Goal: Task Accomplishment & Management: Manage account settings

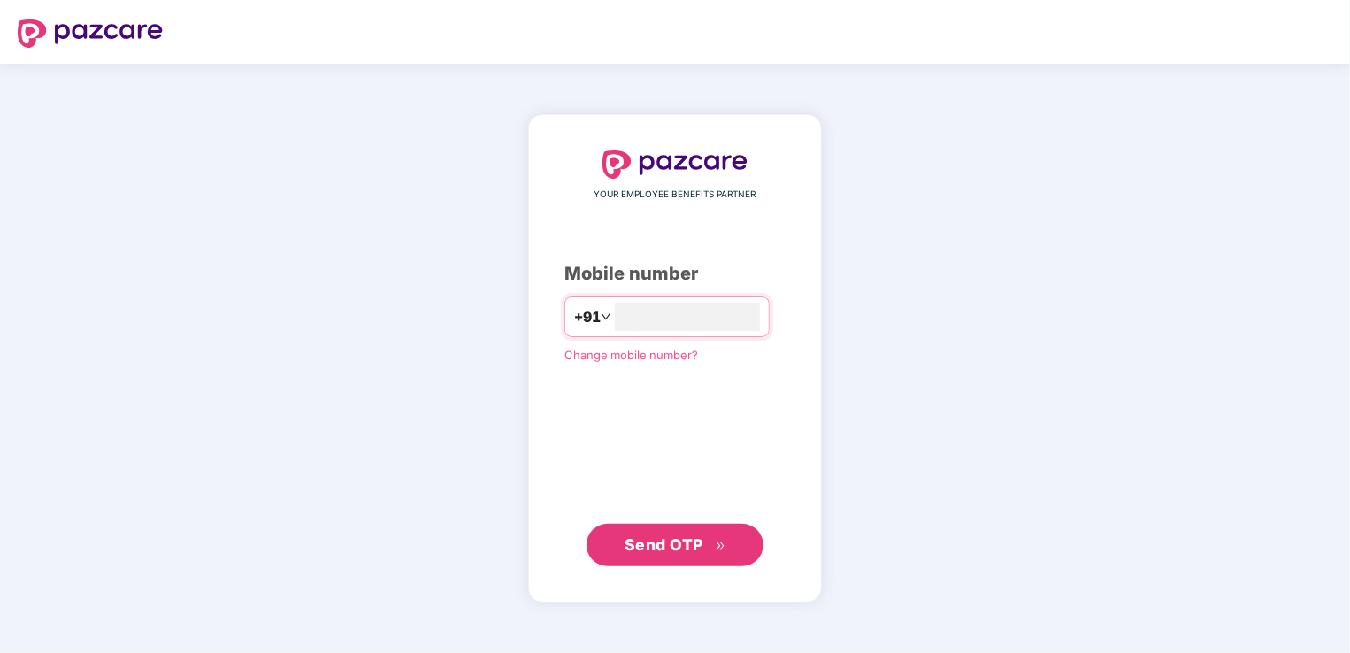
click at [636, 549] on span "Send OTP" at bounding box center [664, 544] width 79 height 19
click at [615, 309] on input "**********" at bounding box center [687, 317] width 145 height 28
type input "**********"
click at [675, 555] on span "Send OTP" at bounding box center [676, 545] width 102 height 25
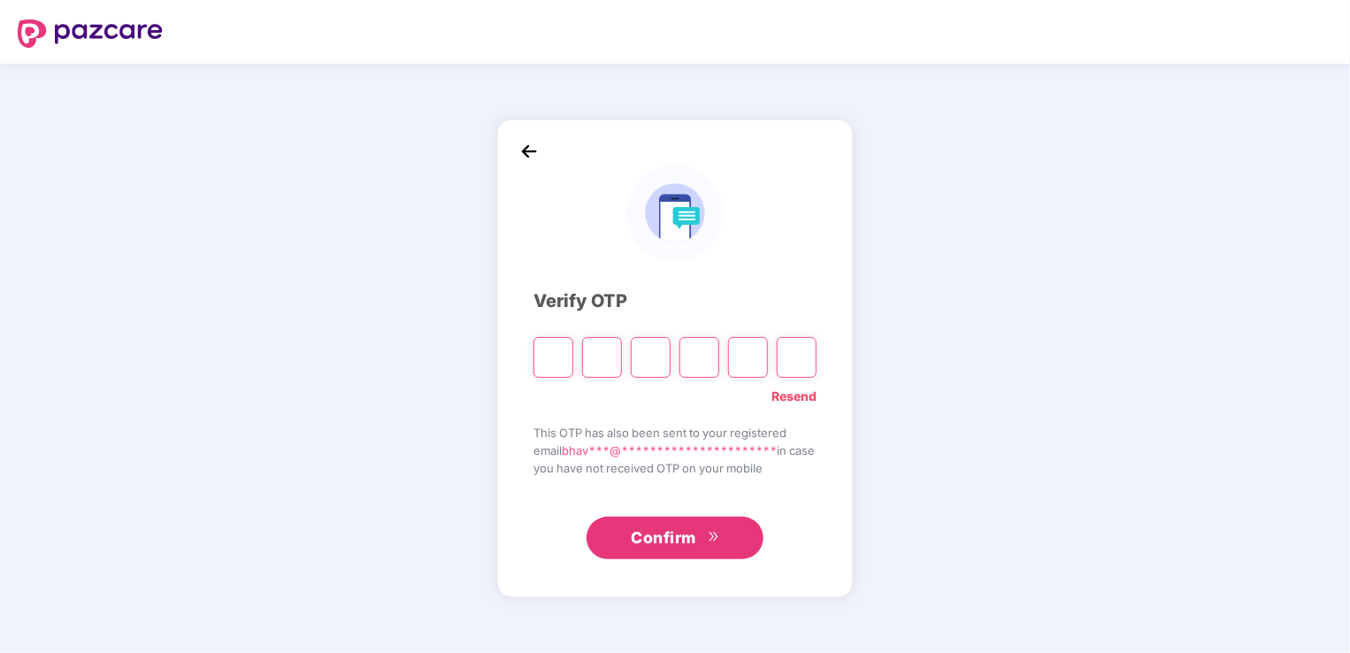
type input "*"
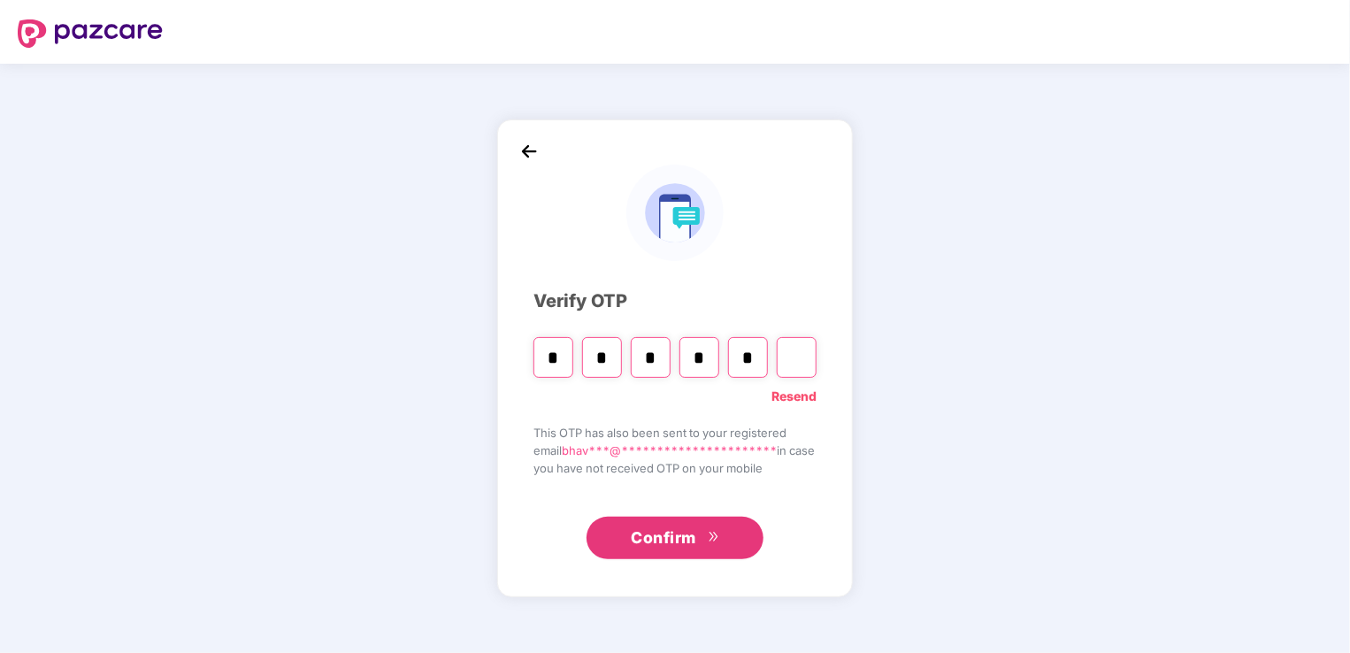
type input "*"
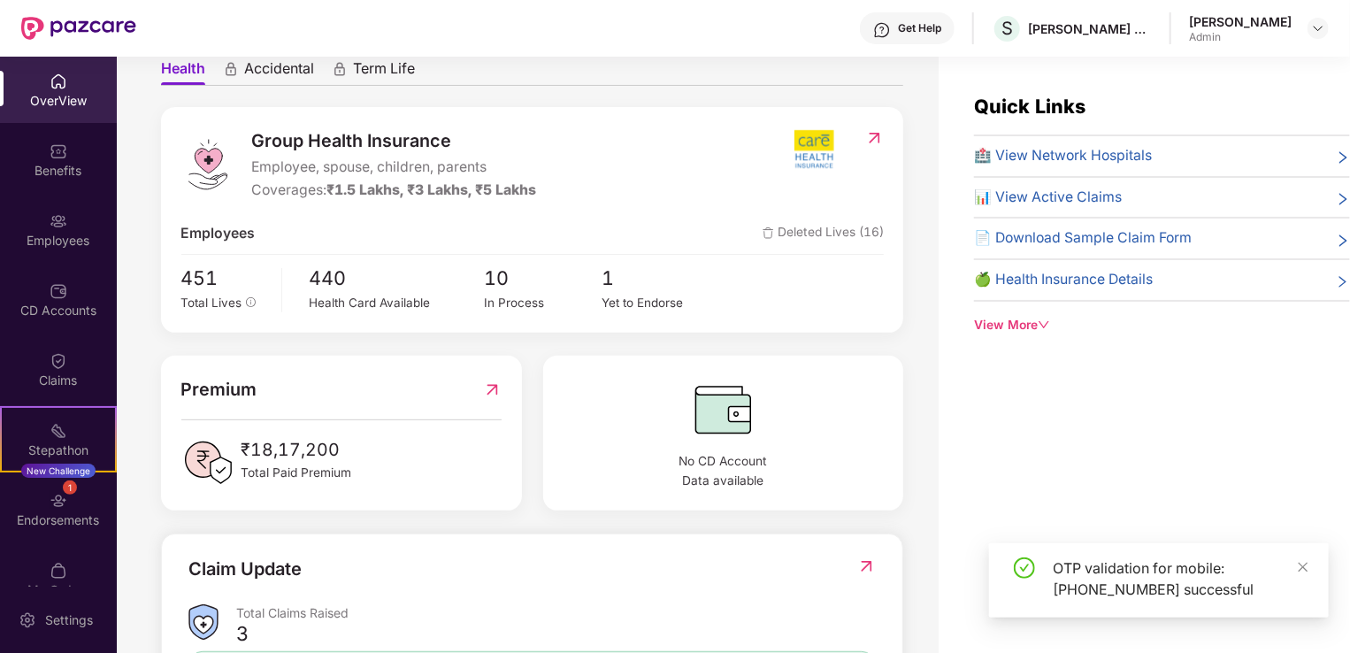
scroll to position [177, 0]
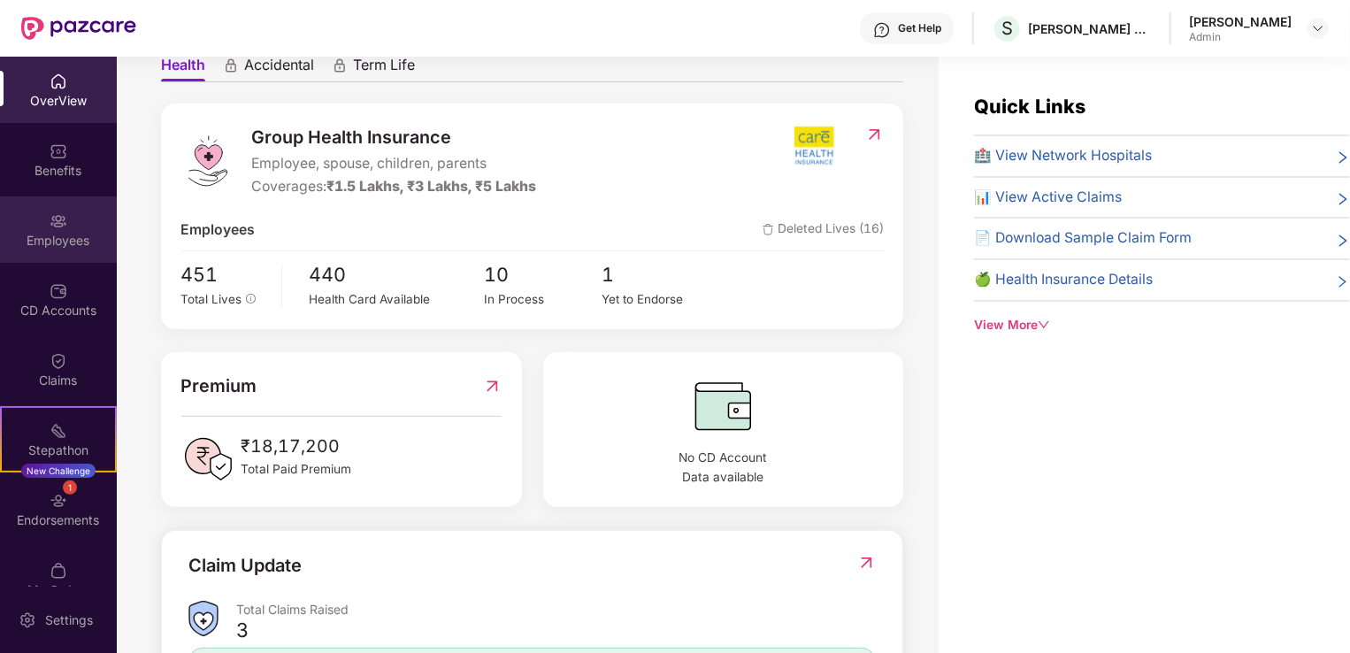
click at [42, 214] on div "Employees" at bounding box center [58, 229] width 117 height 66
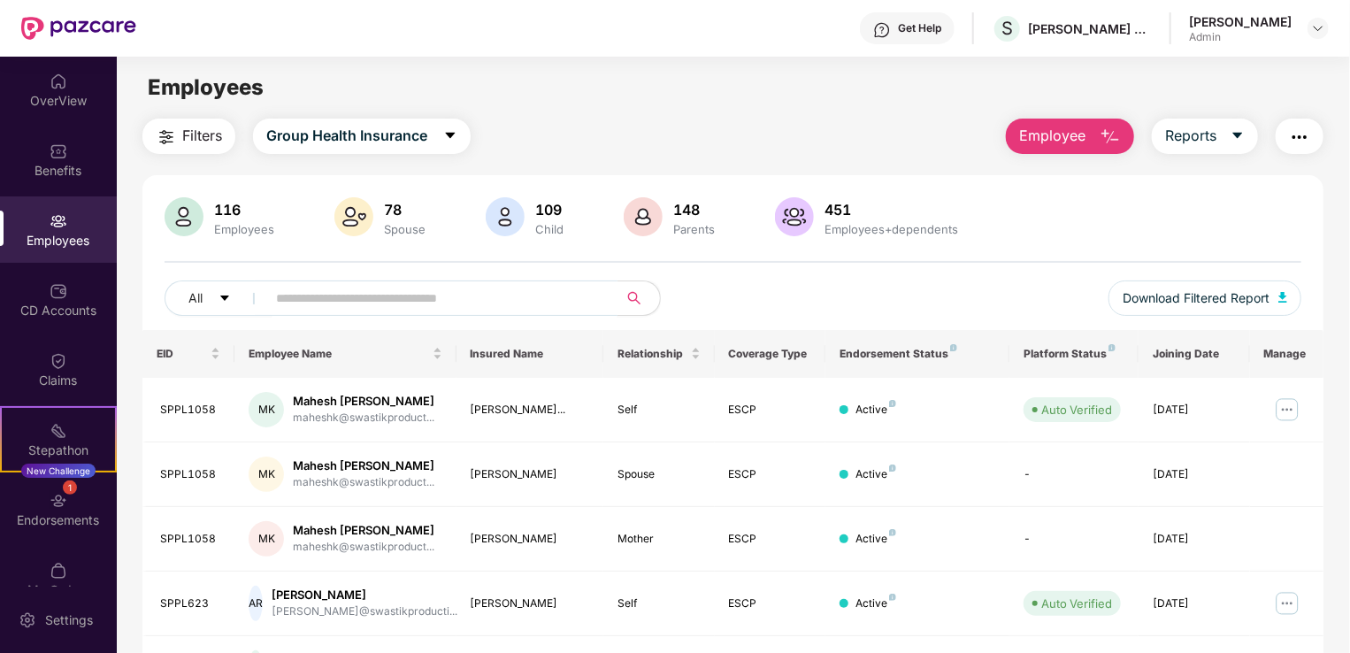
click at [329, 299] on input "text" at bounding box center [435, 298] width 318 height 27
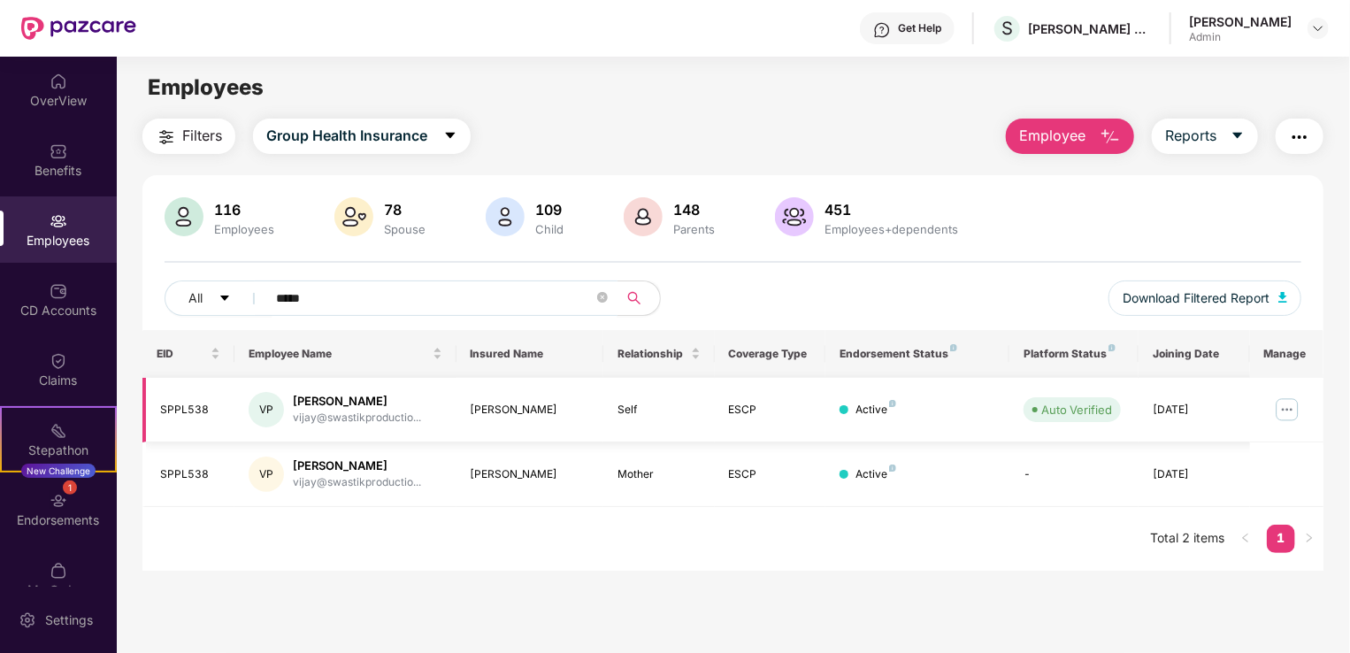
type input "*****"
click at [1294, 407] on img at bounding box center [1287, 410] width 28 height 28
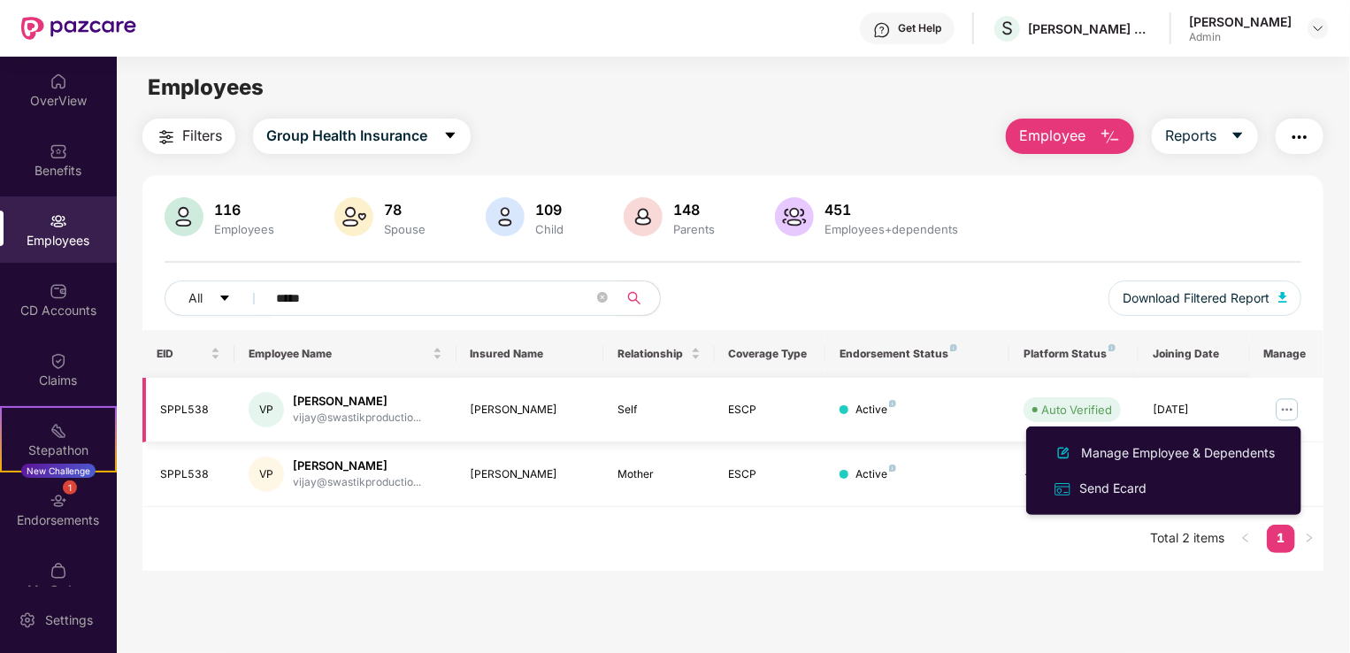
click at [320, 403] on div "[PERSON_NAME]" at bounding box center [357, 401] width 128 height 17
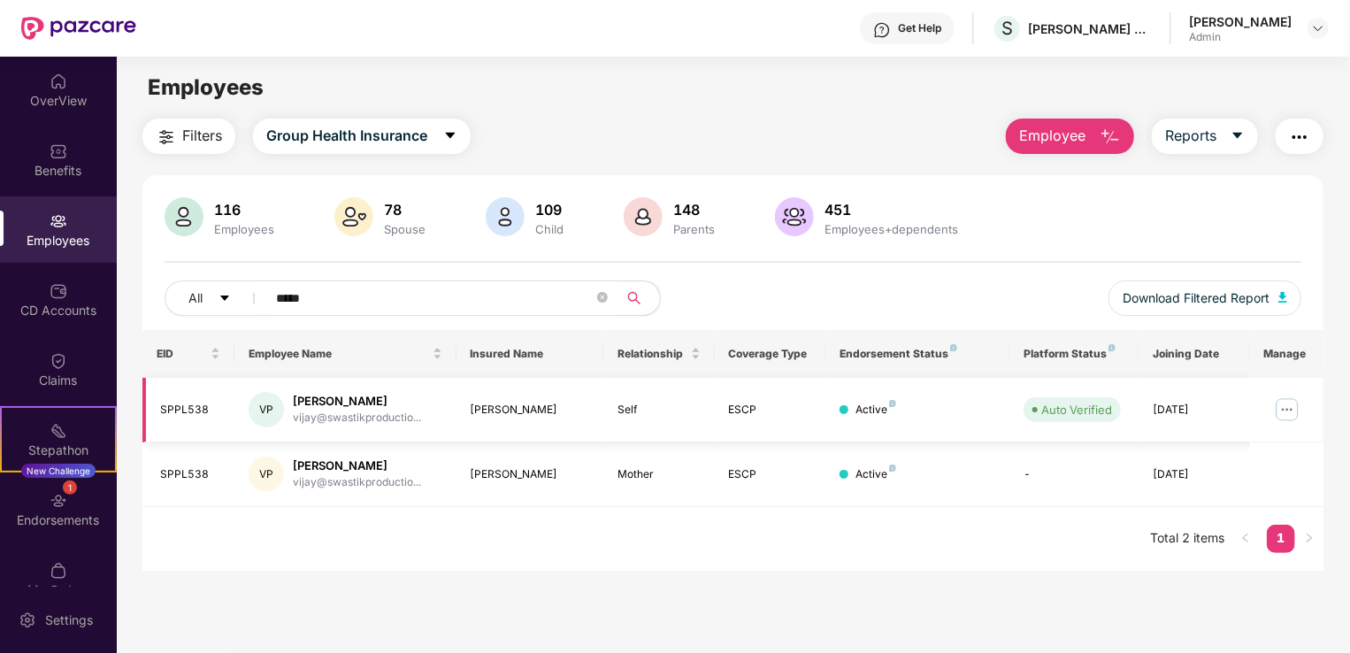
click at [1293, 415] on img at bounding box center [1287, 410] width 28 height 28
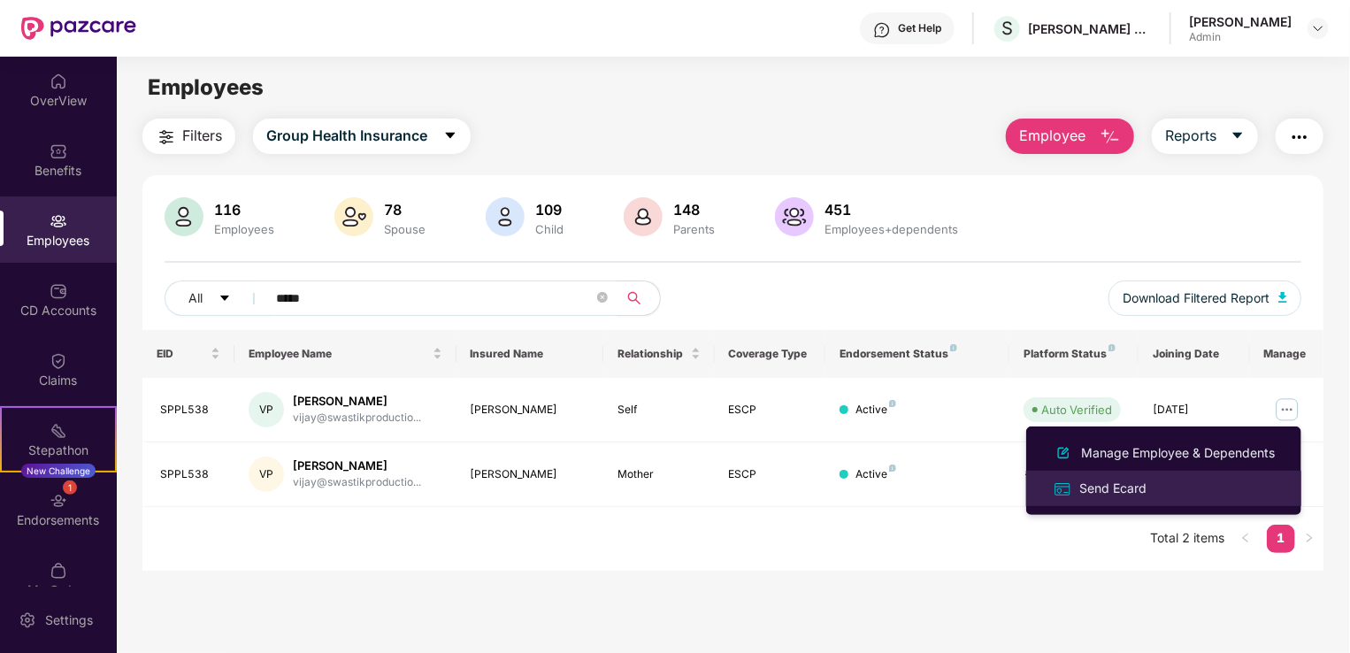
click at [1135, 491] on div "Send Ecard" at bounding box center [1113, 488] width 74 height 19
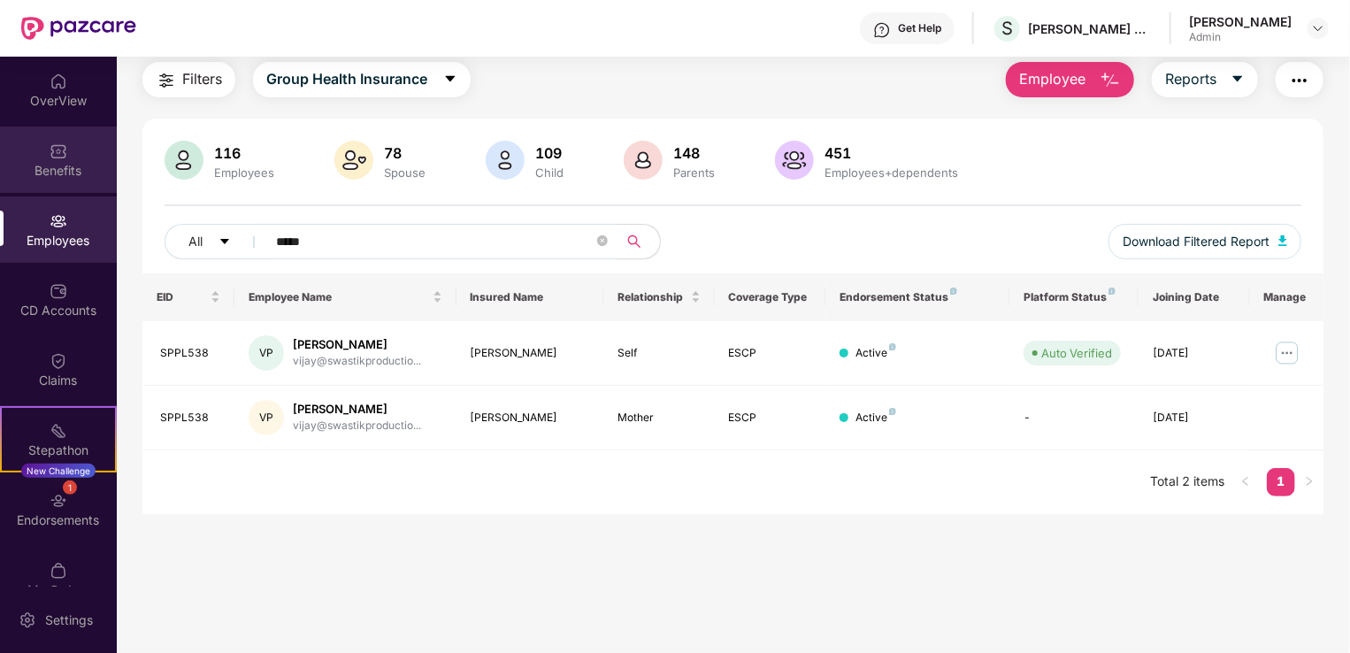
scroll to position [0, 0]
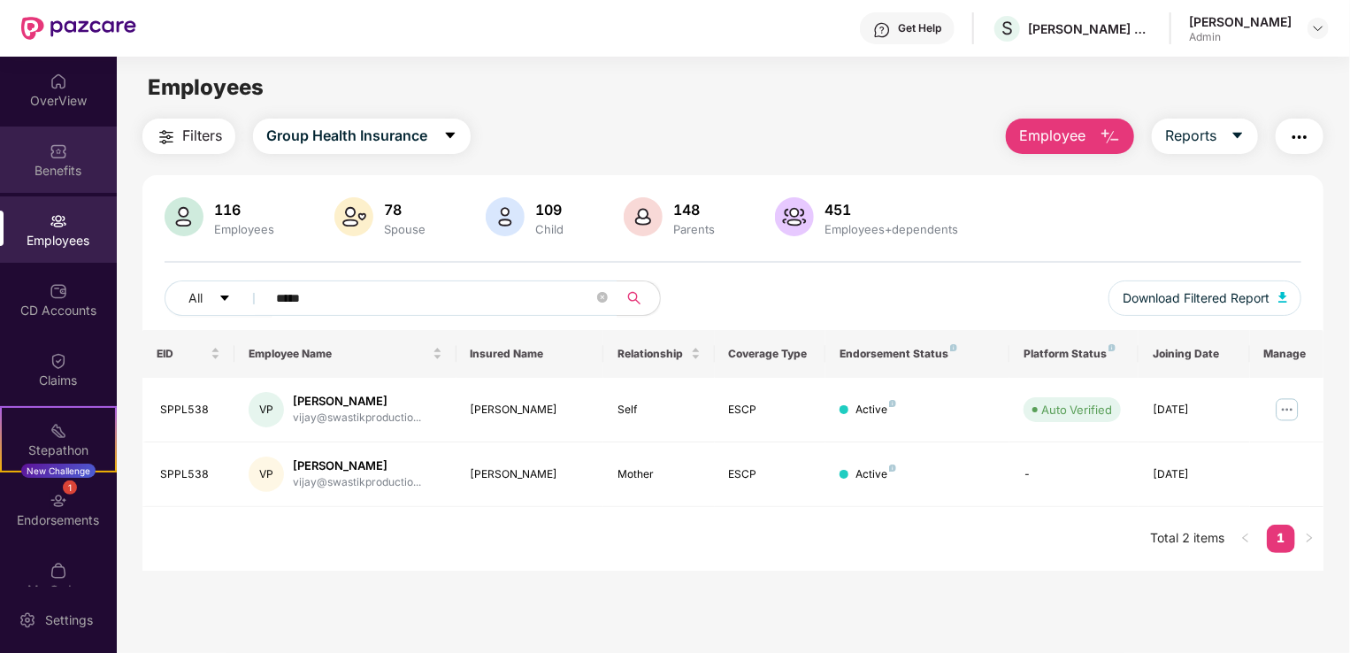
click at [44, 170] on div "Benefits" at bounding box center [58, 171] width 117 height 18
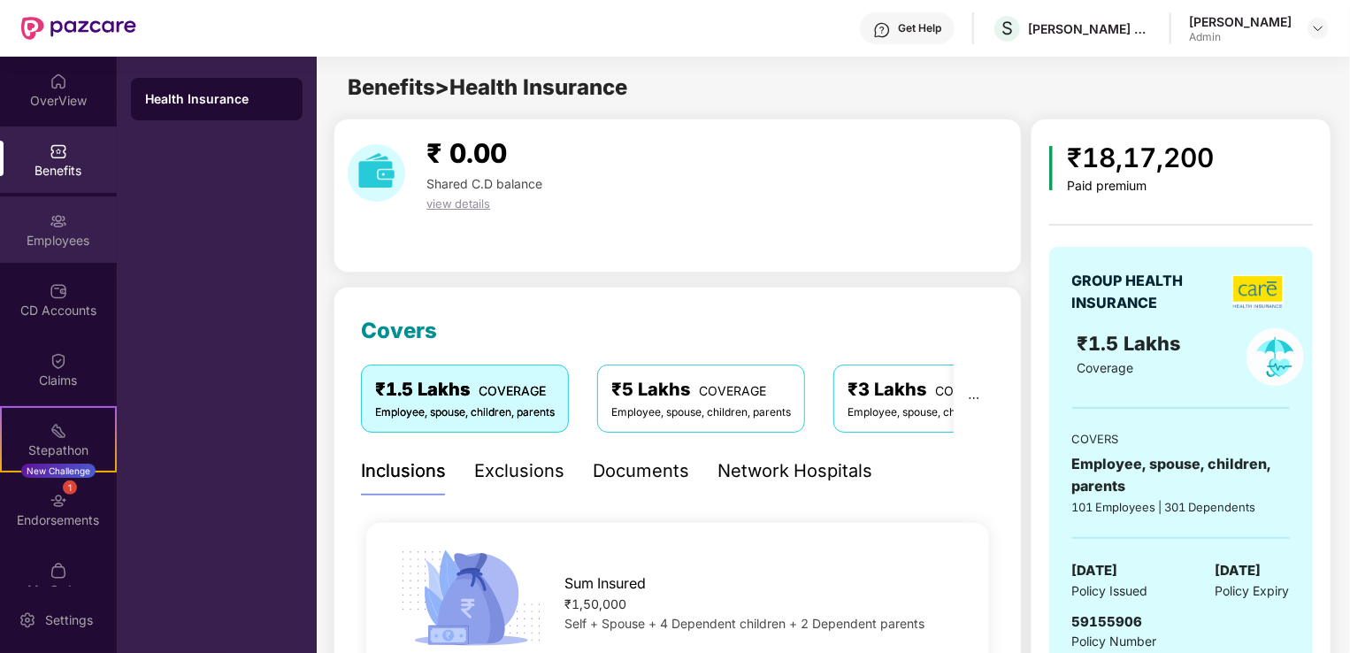
click at [43, 219] on div "Employees" at bounding box center [58, 229] width 117 height 66
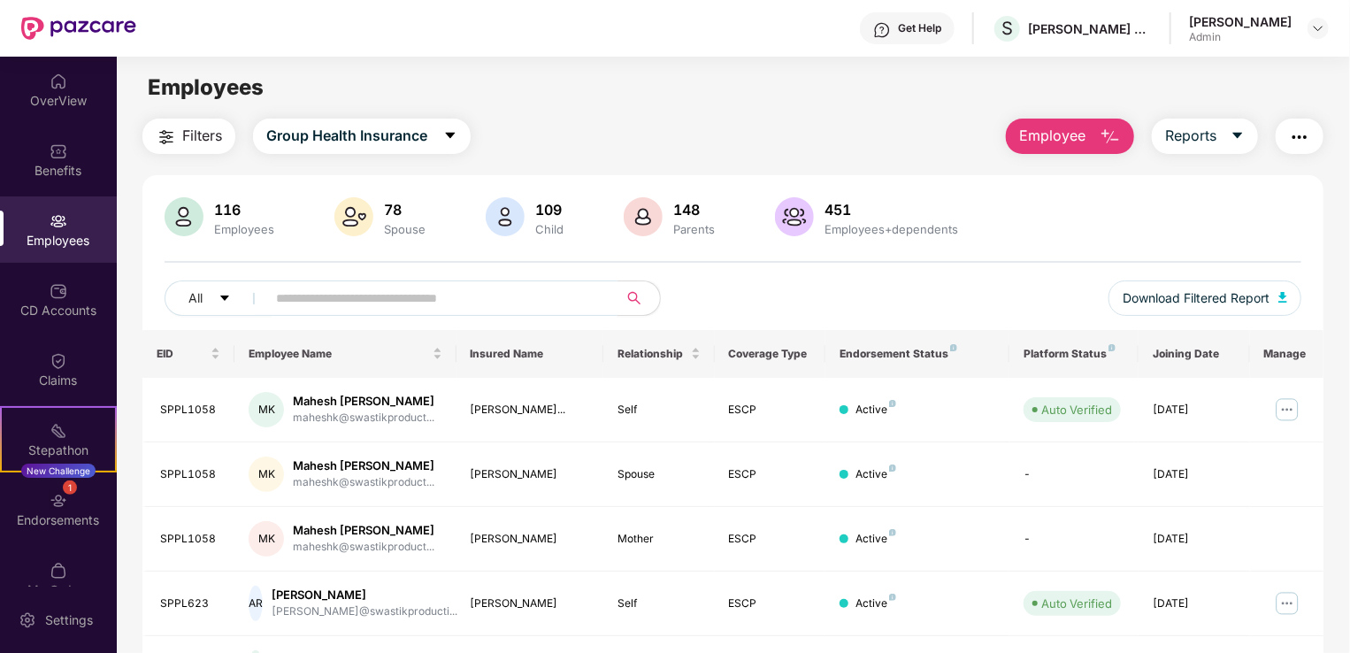
click at [339, 299] on input "text" at bounding box center [435, 298] width 318 height 27
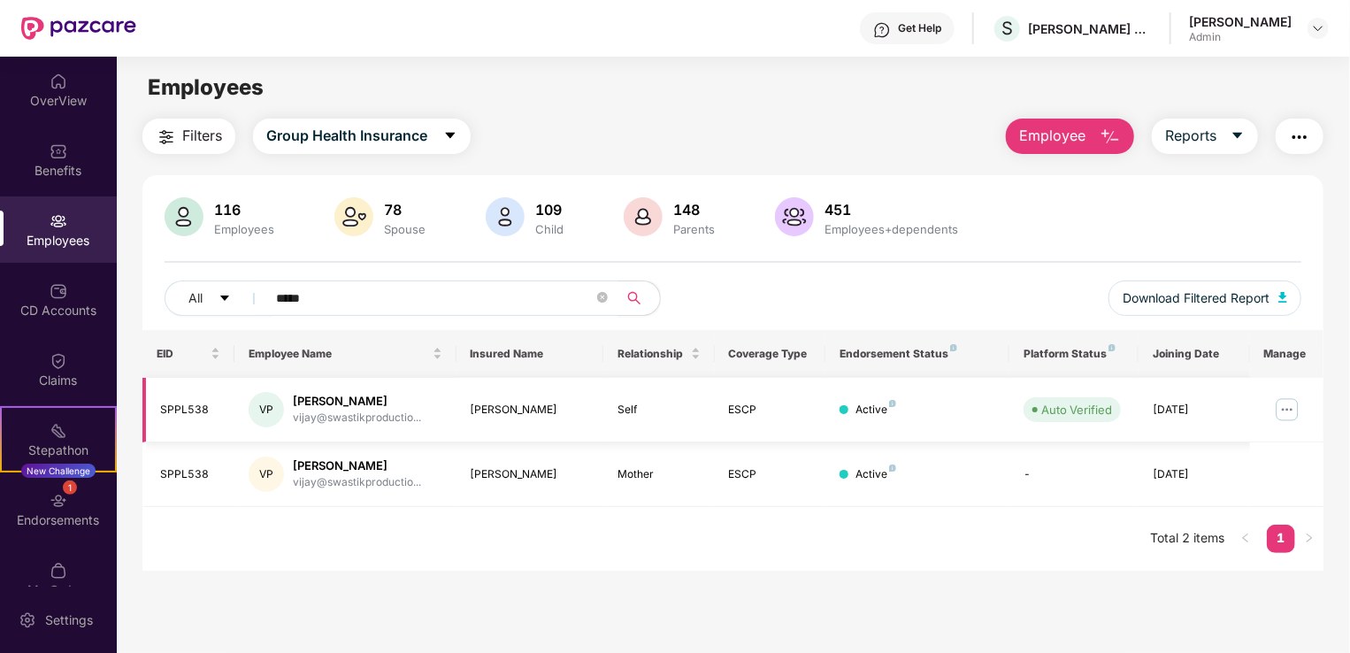
type input "*****"
click at [354, 402] on div "[PERSON_NAME]" at bounding box center [357, 401] width 128 height 17
click at [858, 419] on td "Active" at bounding box center [918, 410] width 185 height 65
click at [1293, 406] on img at bounding box center [1287, 410] width 28 height 28
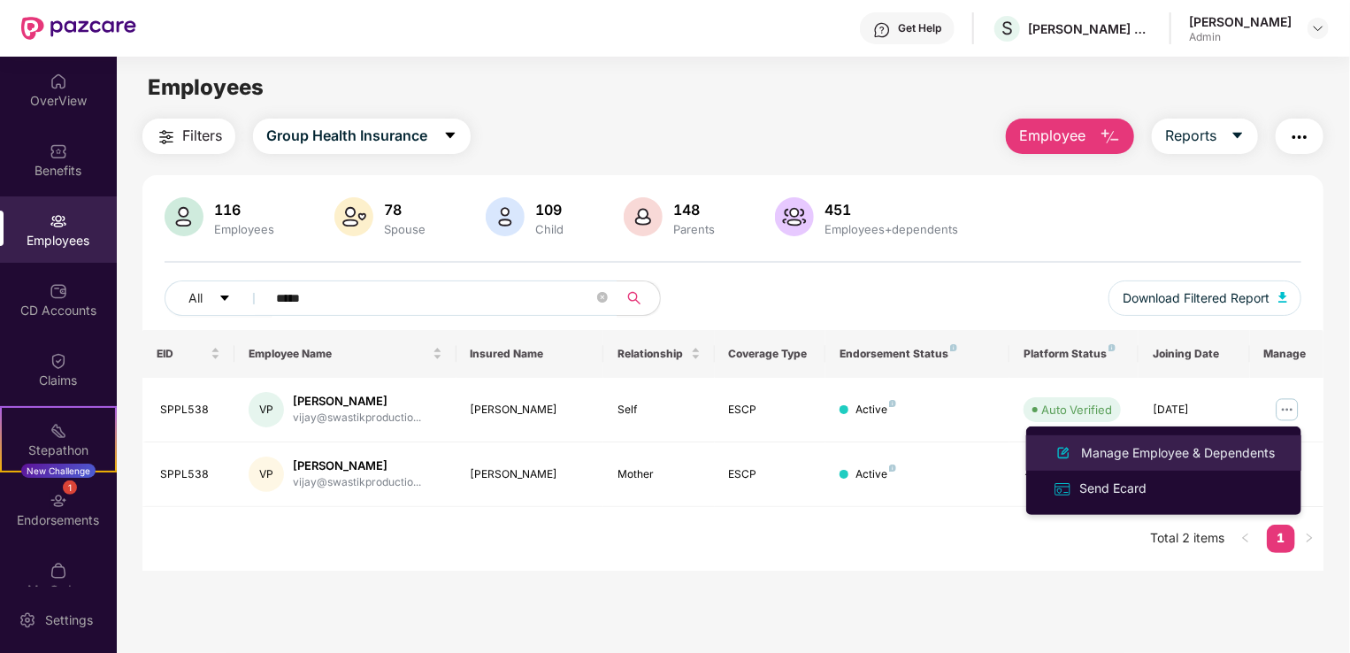
click at [1217, 451] on div "Manage Employee & Dependents" at bounding box center [1178, 452] width 201 height 19
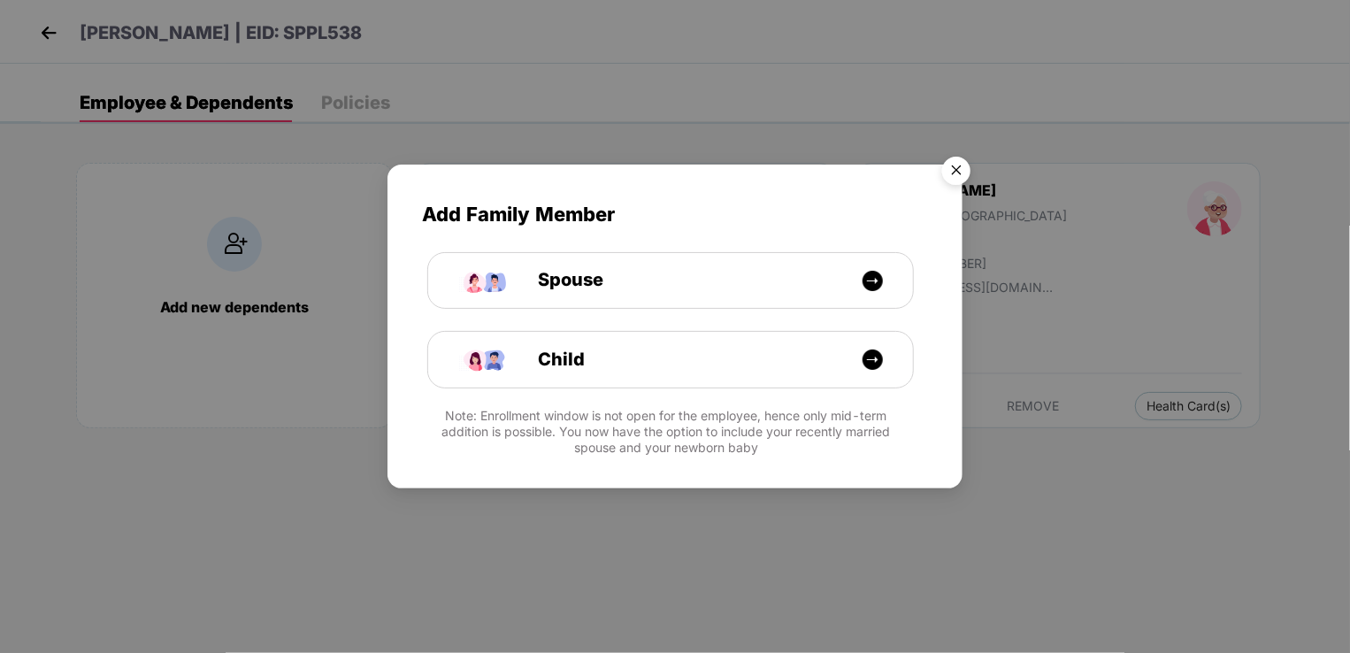
click at [957, 167] on img "Close" at bounding box center [957, 174] width 50 height 50
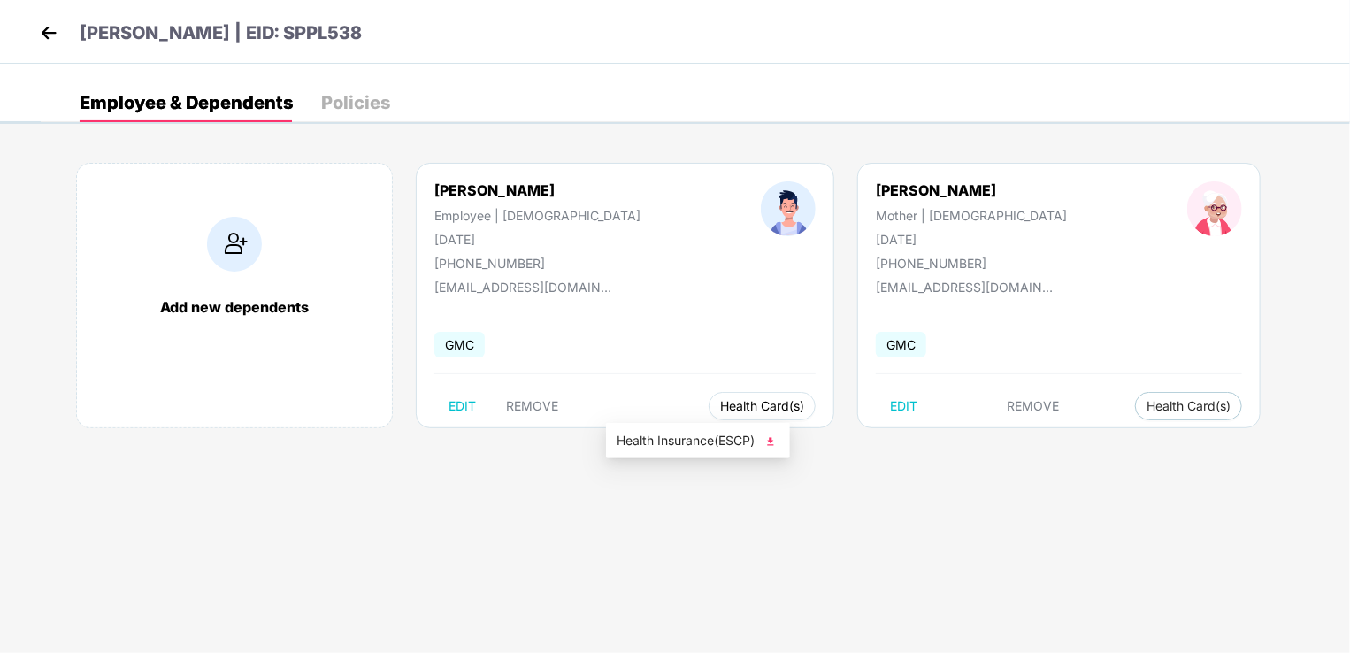
click at [720, 408] on span "Health Card(s)" at bounding box center [762, 406] width 84 height 9
click at [720, 402] on span "Health Card(s)" at bounding box center [762, 406] width 84 height 9
click at [772, 442] on img at bounding box center [771, 442] width 18 height 18
click at [720, 402] on span "Health Card(s)" at bounding box center [762, 406] width 84 height 9
click at [709, 416] on button "Health Card(s)" at bounding box center [762, 406] width 107 height 28
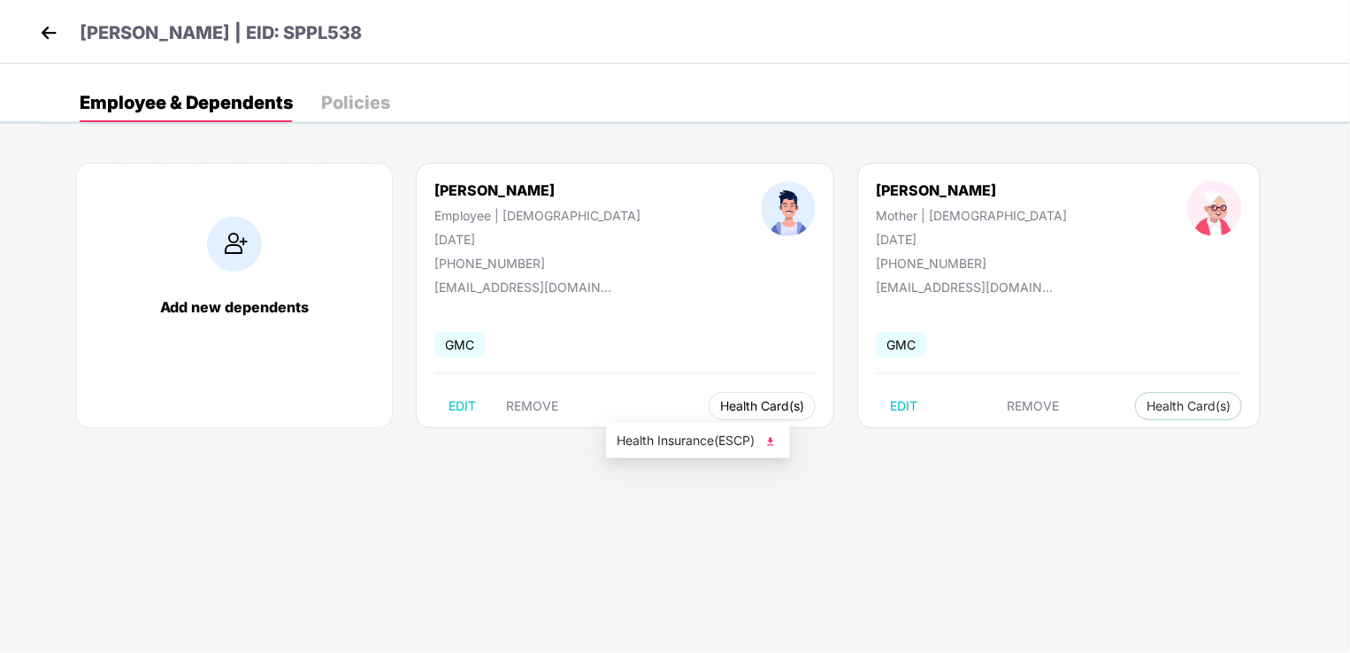
click at [709, 405] on button "Health Card(s)" at bounding box center [762, 406] width 107 height 28
click at [720, 402] on span "Health Card(s)" at bounding box center [762, 406] width 84 height 9
click at [775, 439] on img at bounding box center [771, 442] width 18 height 18
